Goal: Information Seeking & Learning: Check status

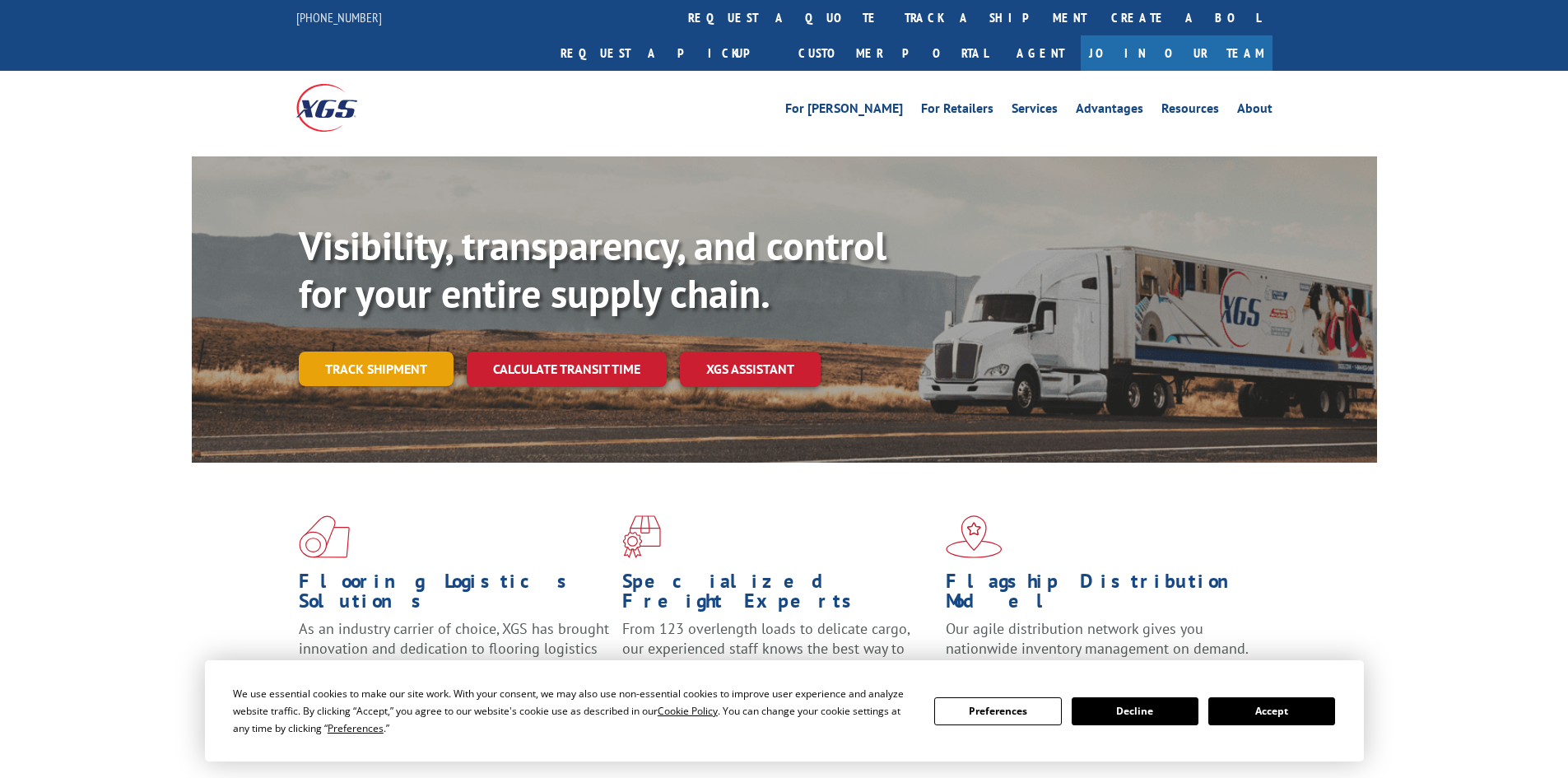
click at [379, 351] on link "Track shipment" at bounding box center [375, 368] width 155 height 35
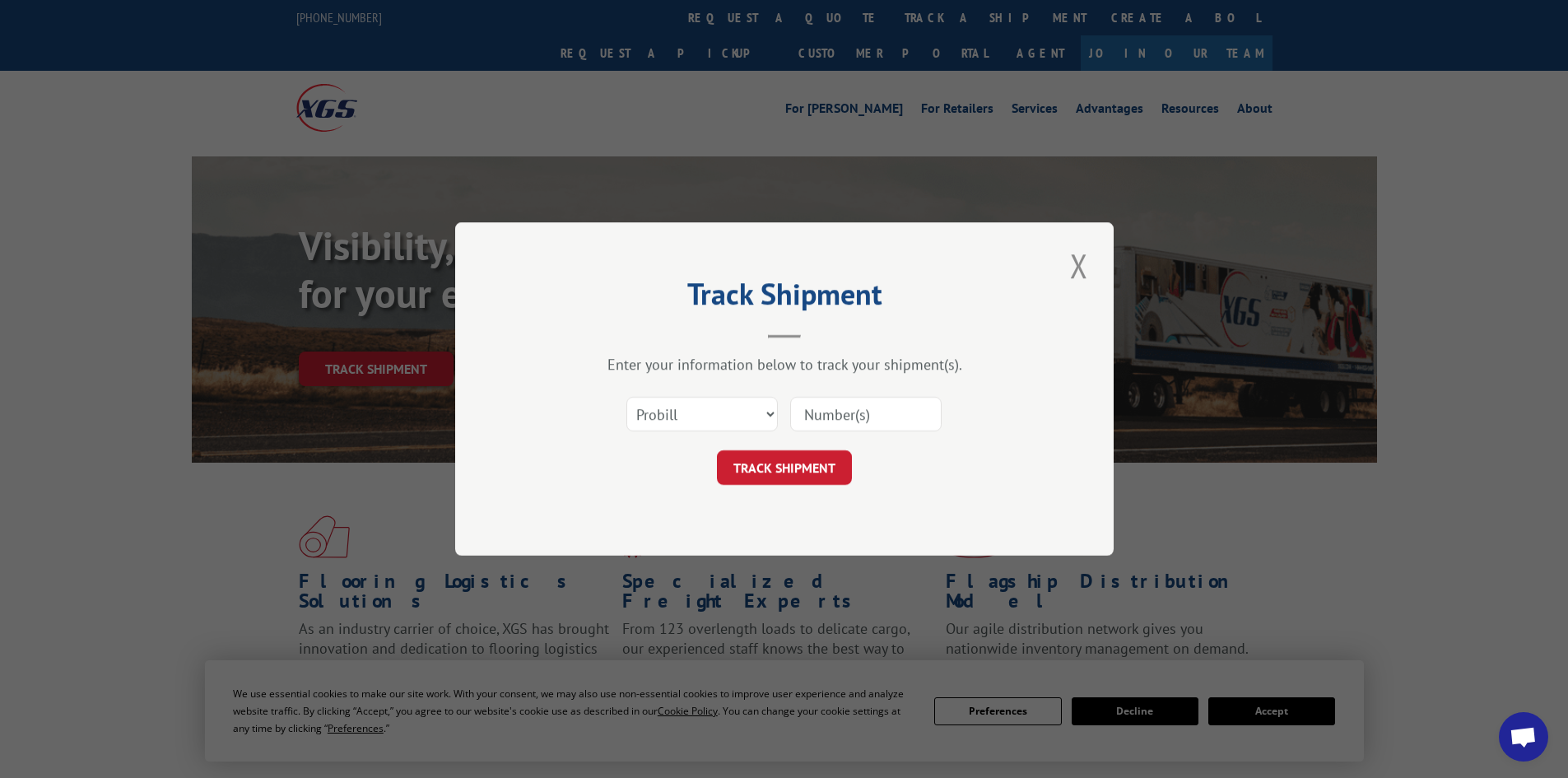
click at [814, 413] on input at bounding box center [865, 414] width 151 height 35
paste input "17461994"
type input "17461994"
click at [778, 465] on button "TRACK SHIPMENT" at bounding box center [784, 468] width 135 height 35
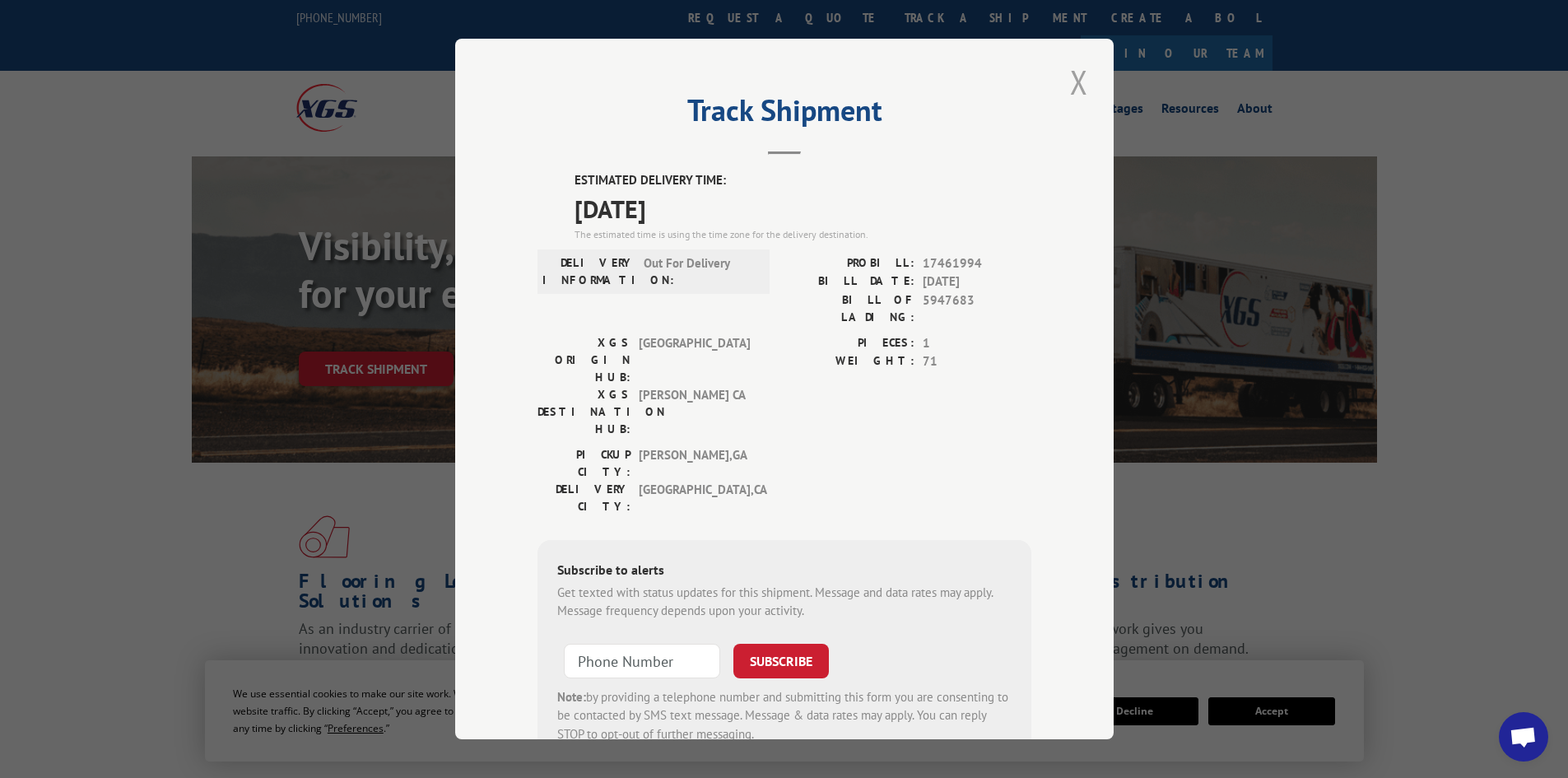
click at [1083, 91] on button "Close modal" at bounding box center [1078, 81] width 28 height 46
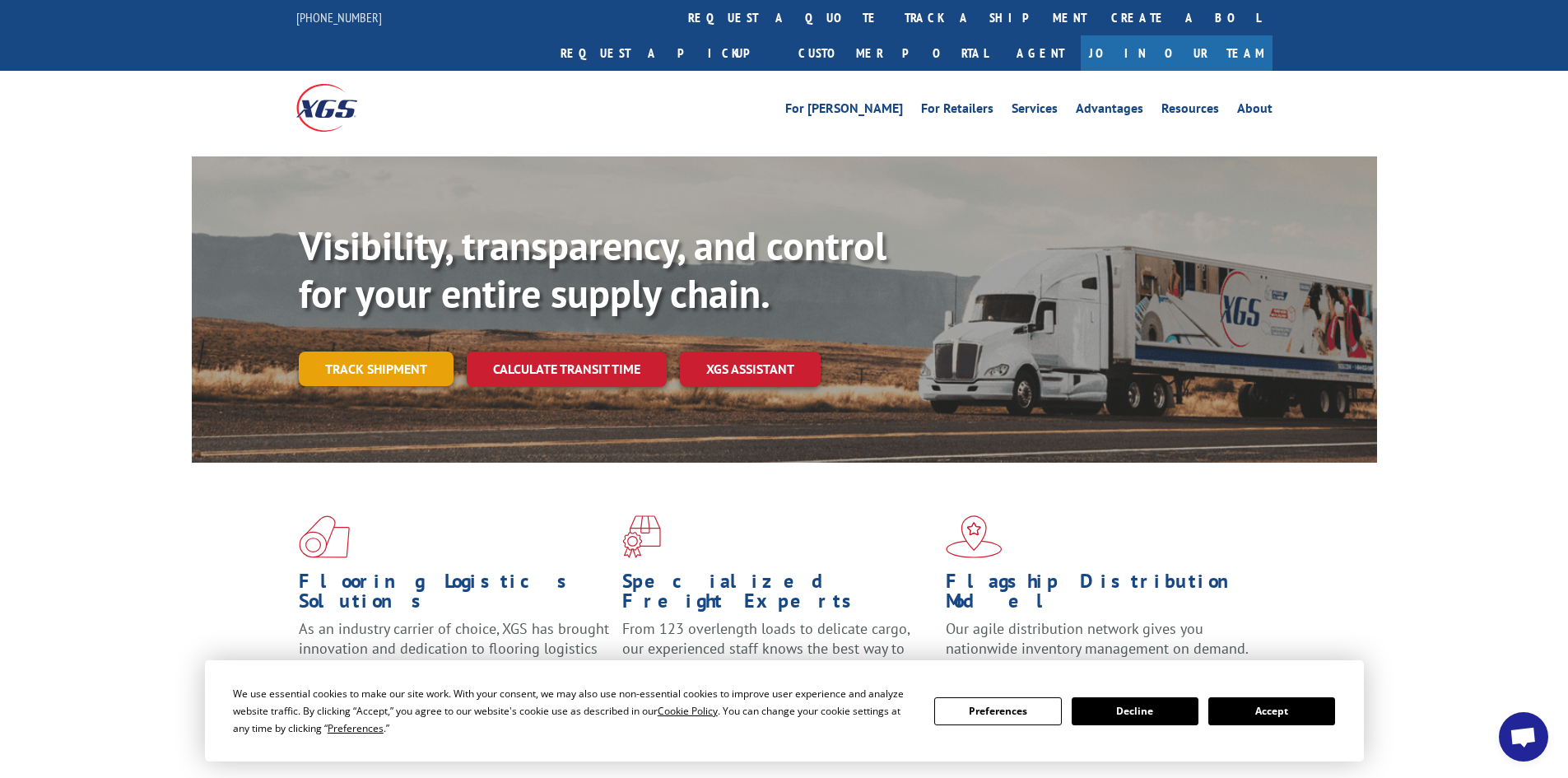
click at [369, 351] on link "Track shipment" at bounding box center [375, 368] width 155 height 35
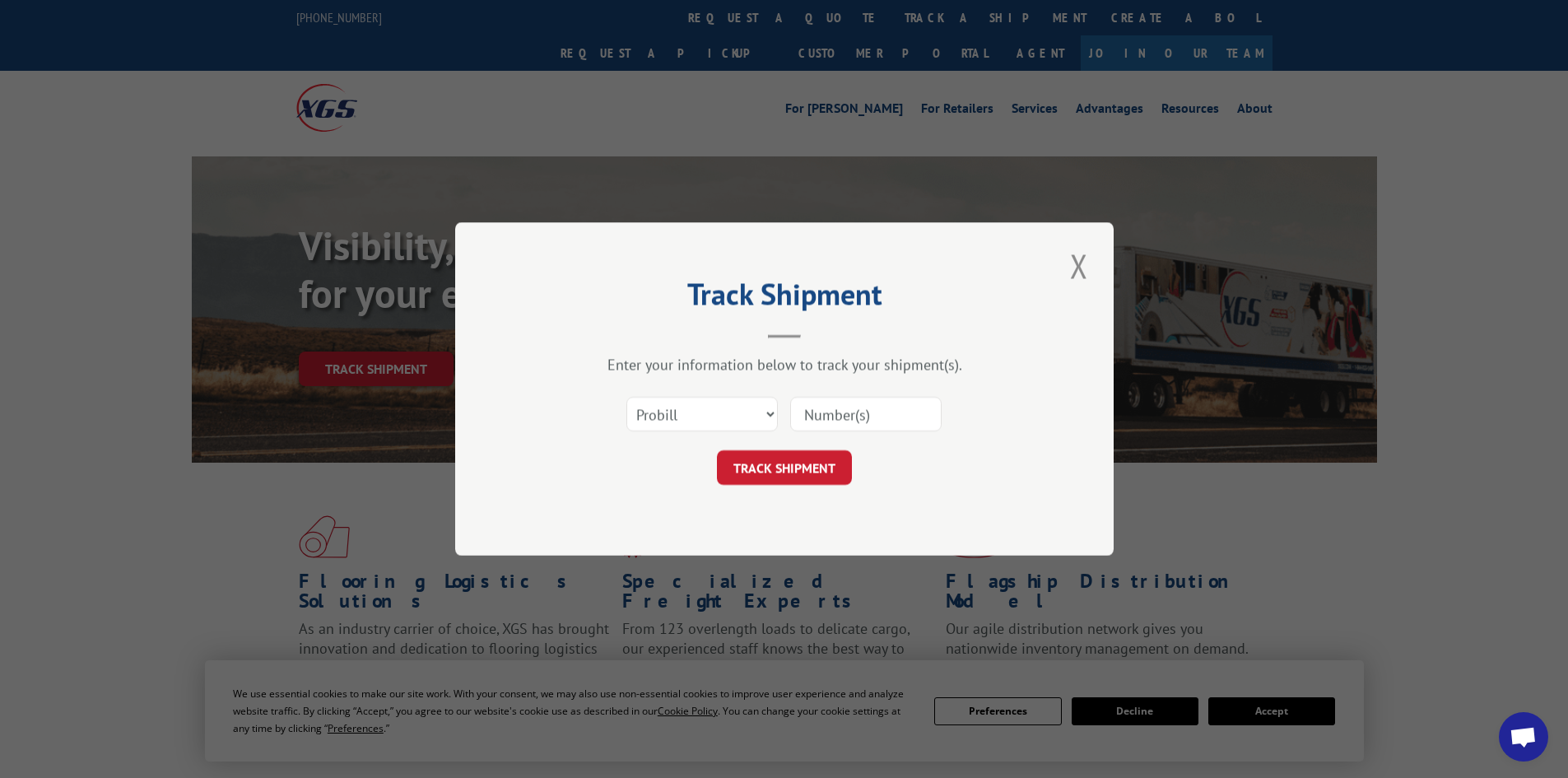
click at [839, 417] on input at bounding box center [865, 414] width 151 height 35
paste input "17463053"
type input "17463053"
click at [771, 462] on button "TRACK SHIPMENT" at bounding box center [784, 468] width 135 height 35
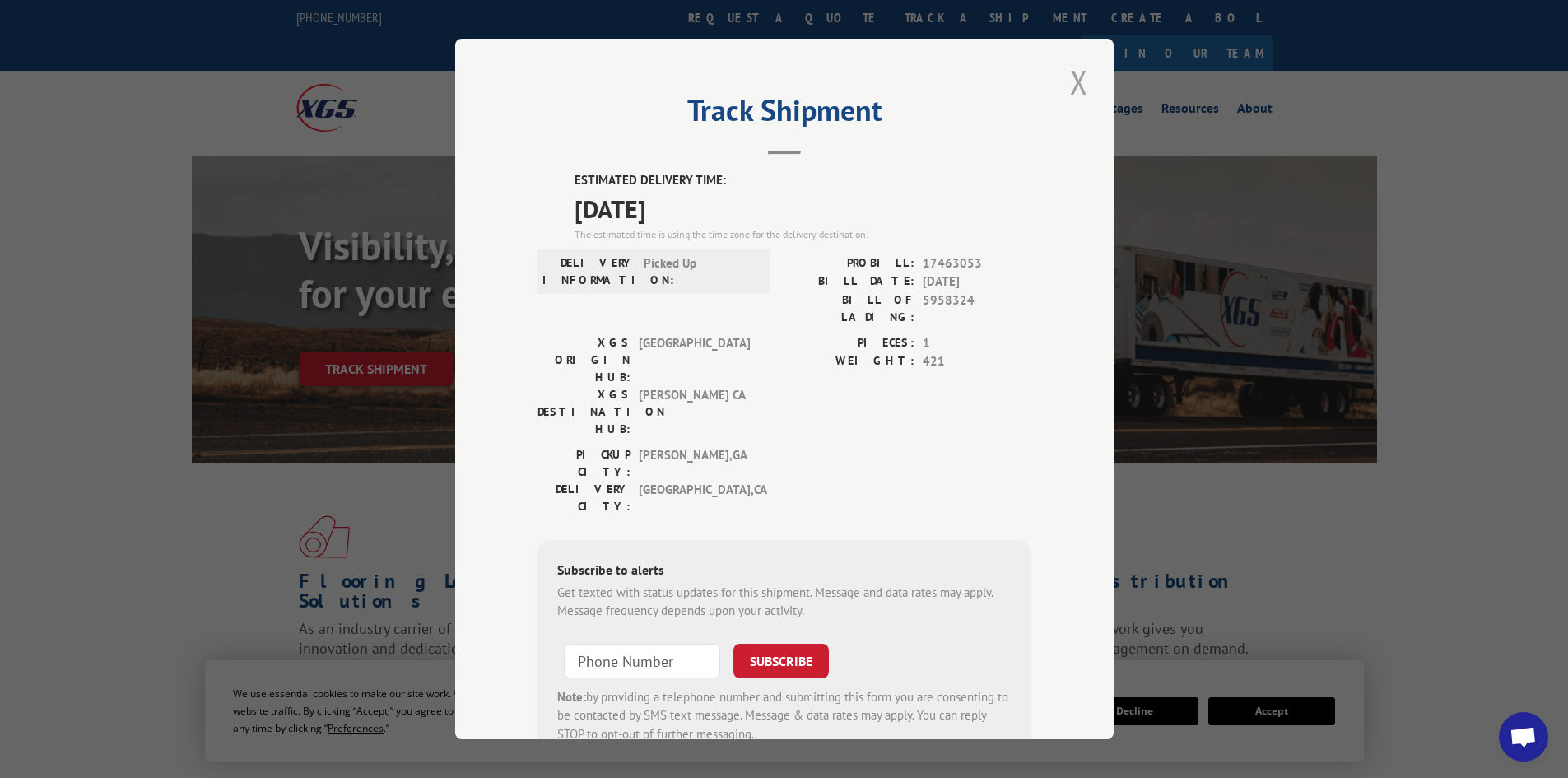
click at [1071, 78] on button "Close modal" at bounding box center [1078, 81] width 28 height 46
